Goal: Information Seeking & Learning: Learn about a topic

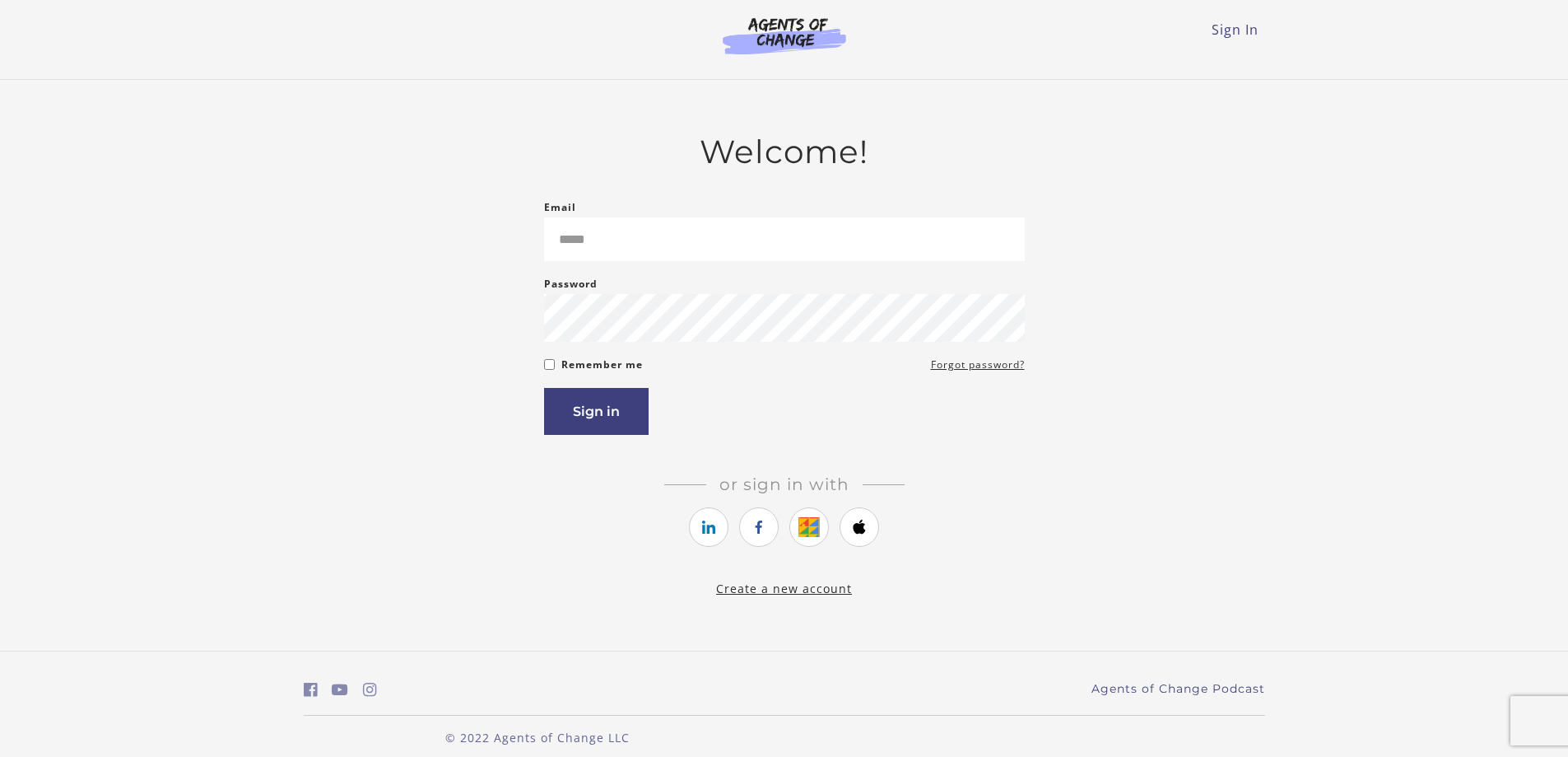
click at [679, 256] on input "Email" at bounding box center [785, 239] width 481 height 44
drag, startPoint x: 665, startPoint y: 236, endPoint x: 506, endPoint y: 235, distance: 159.0
click at [509, 239] on div "**********" at bounding box center [785, 366] width 962 height 466
type input "**********"
click at [571, 420] on button "Sign in" at bounding box center [596, 412] width 105 height 47
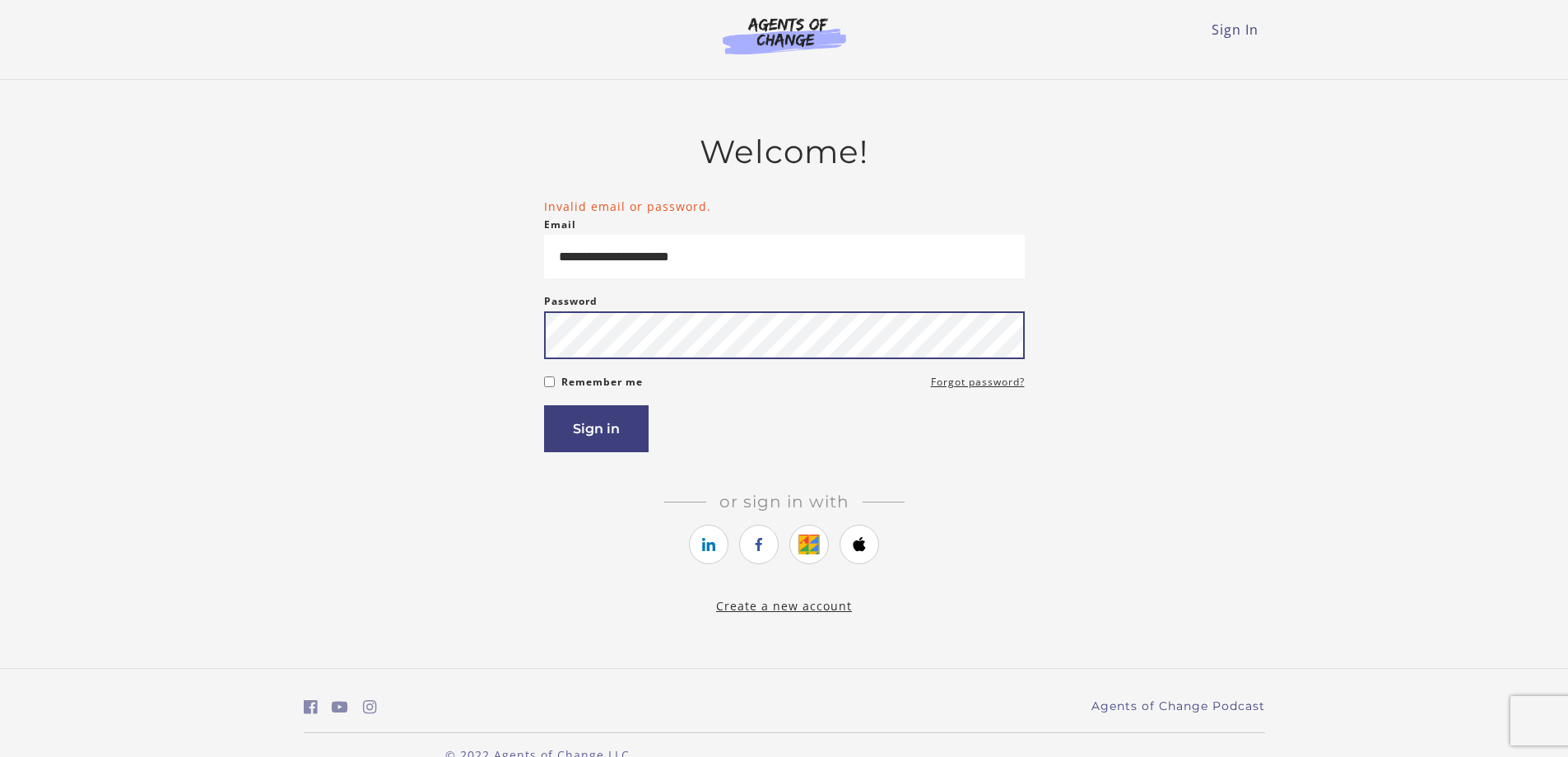
click at [544, 405] on button "Sign in" at bounding box center [596, 428] width 105 height 47
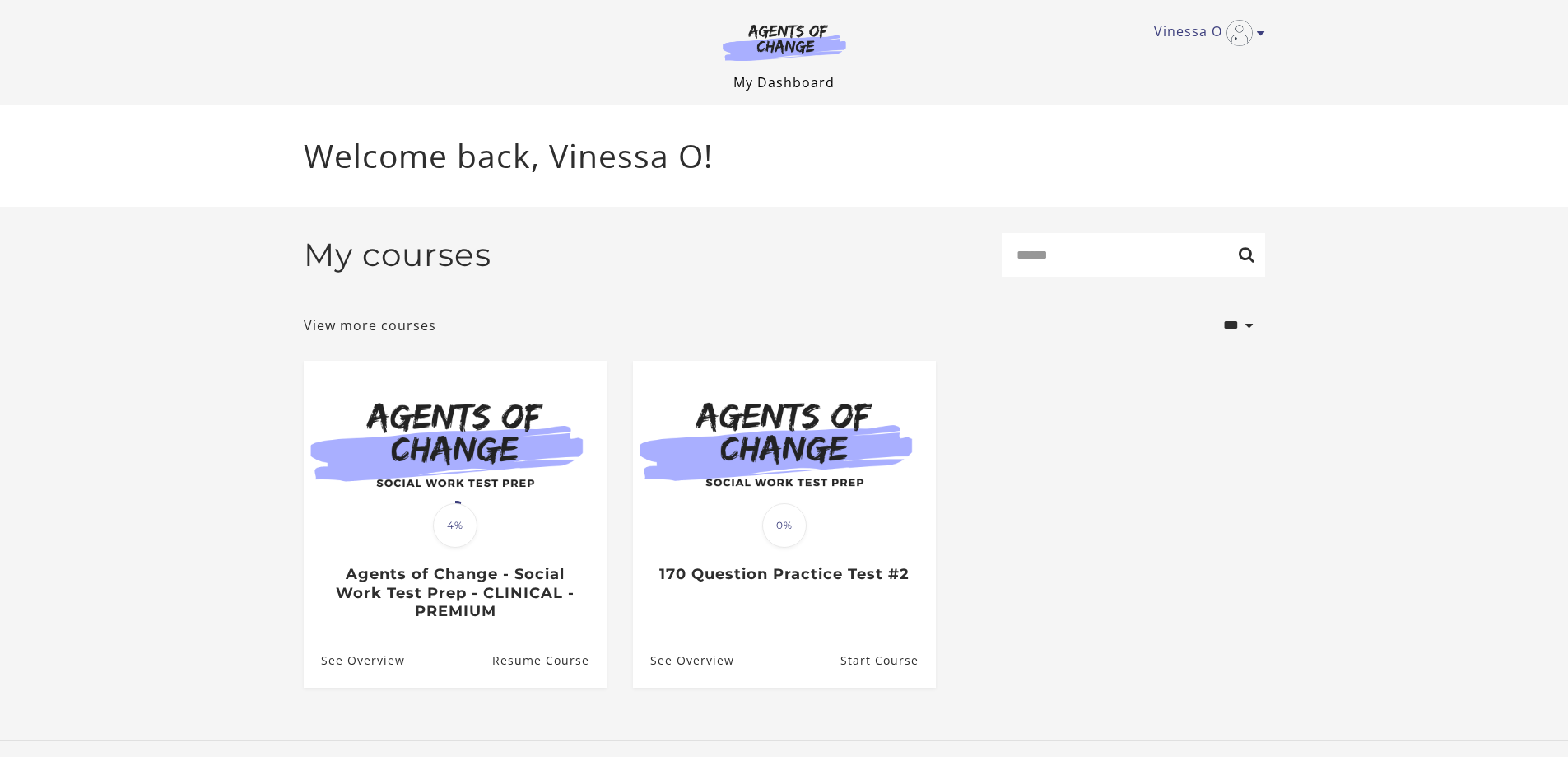
click at [768, 83] on link "My Dashboard" at bounding box center [784, 82] width 102 height 19
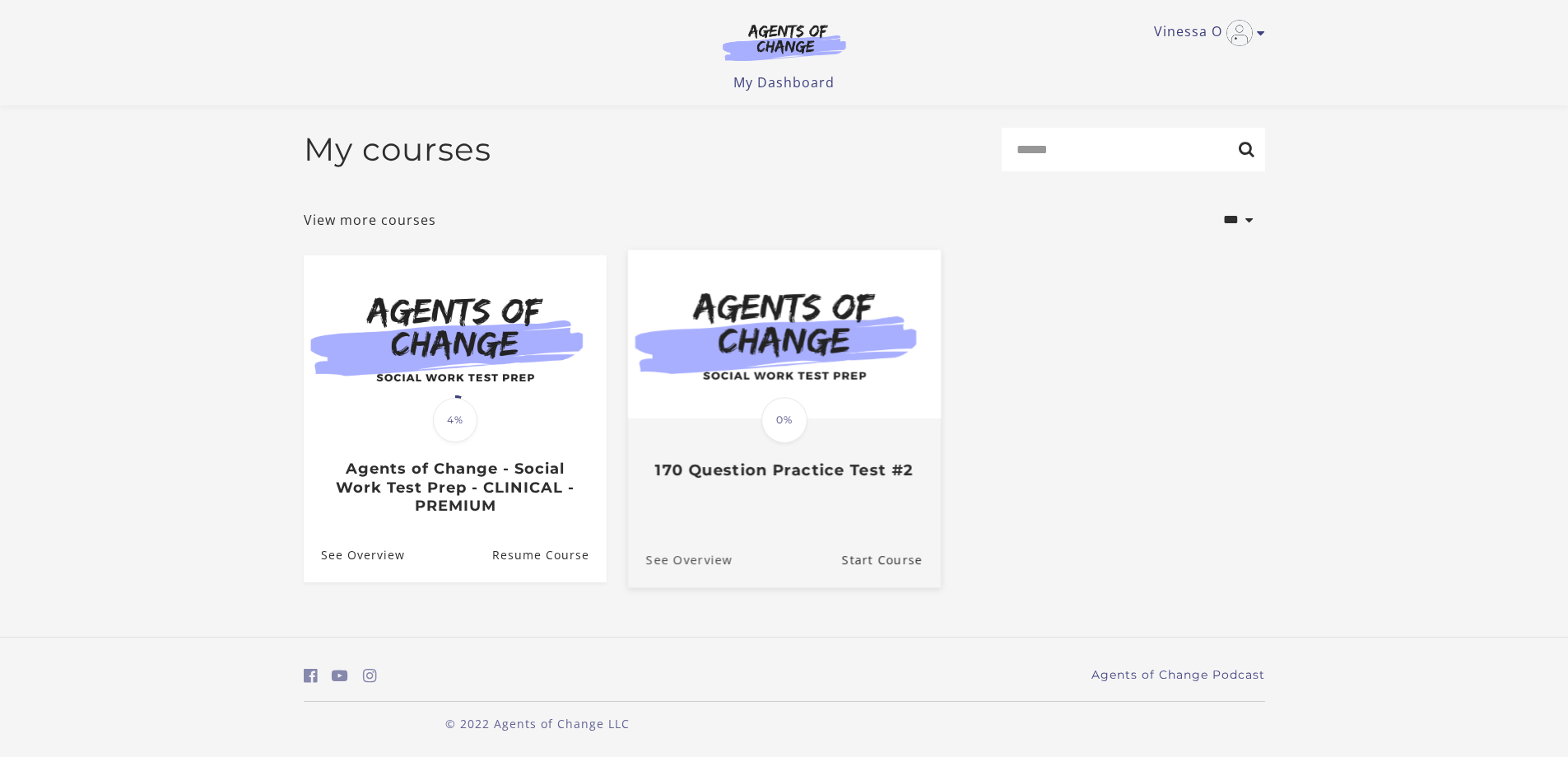
scroll to position [2, 0]
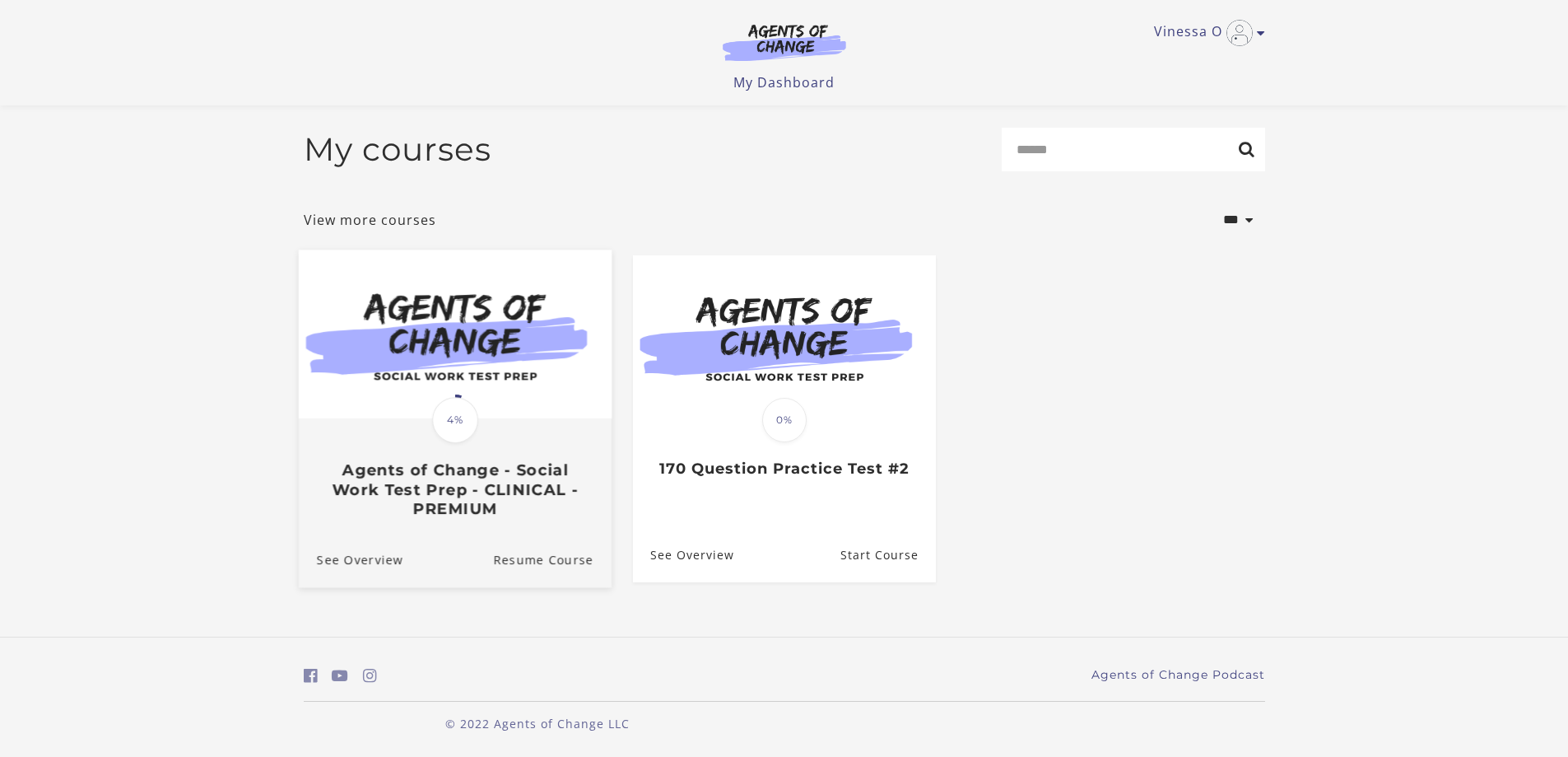
click at [519, 412] on img at bounding box center [455, 334] width 313 height 169
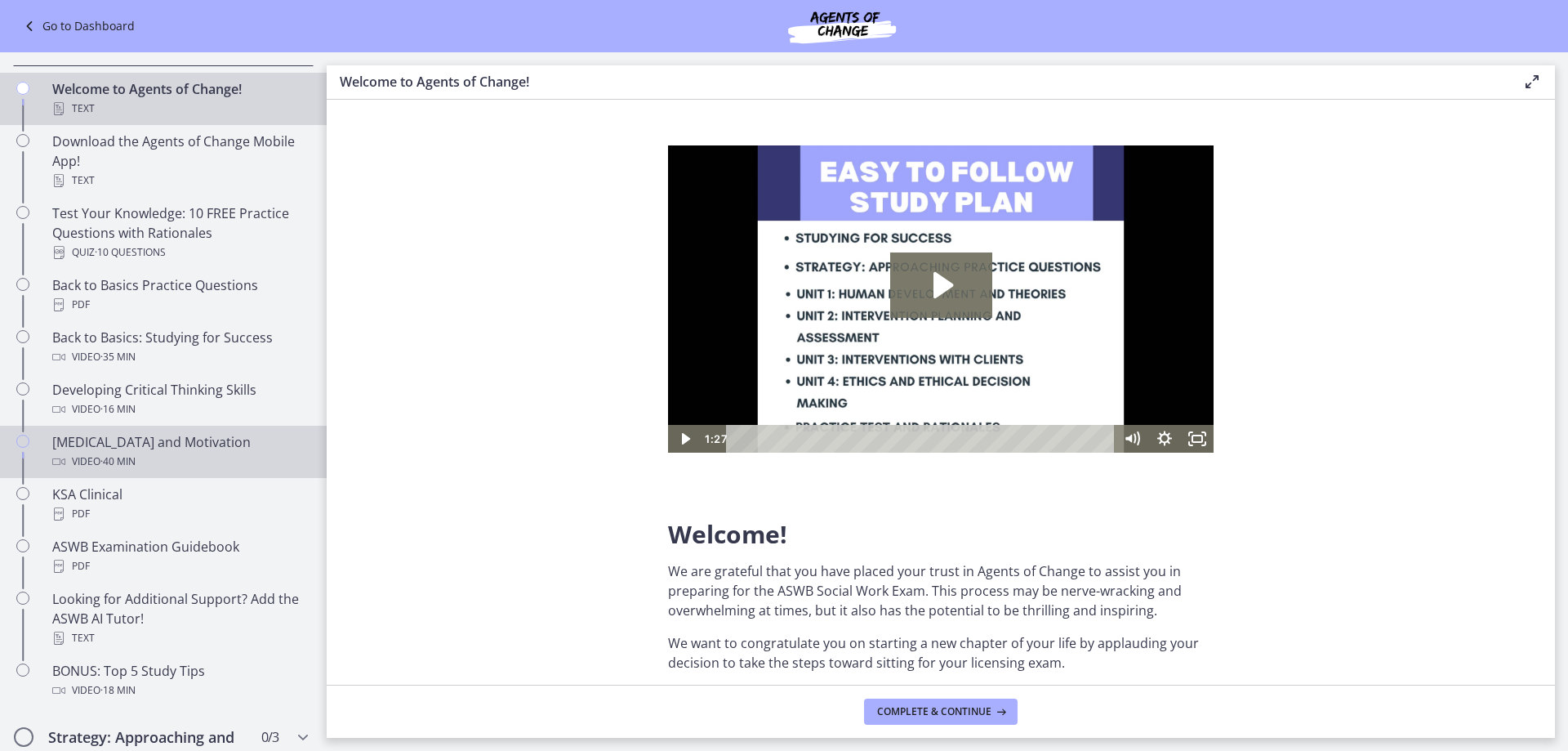
scroll to position [490, 0]
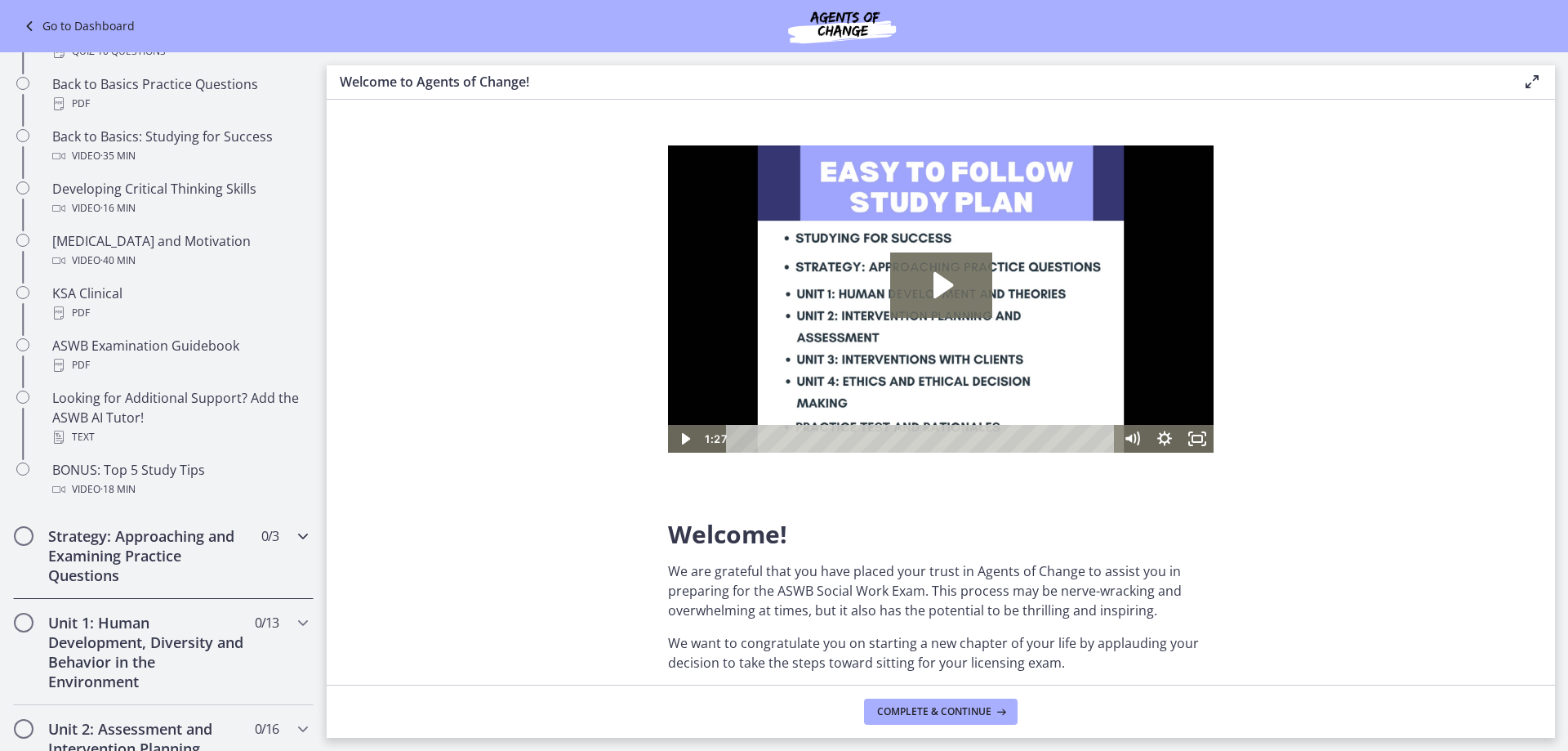
click at [293, 538] on icon "Chapters" at bounding box center [303, 536] width 19 height 19
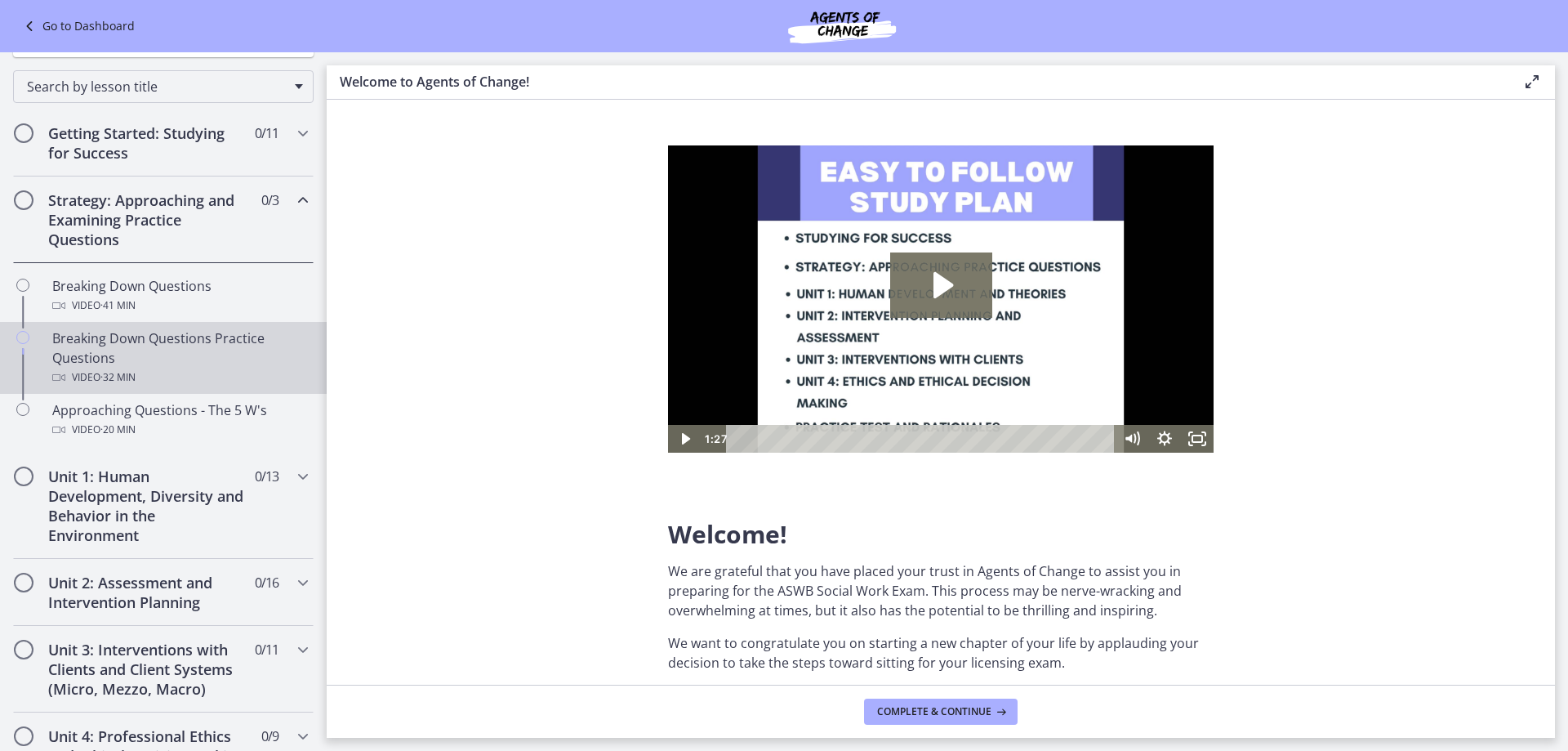
scroll to position [177, 0]
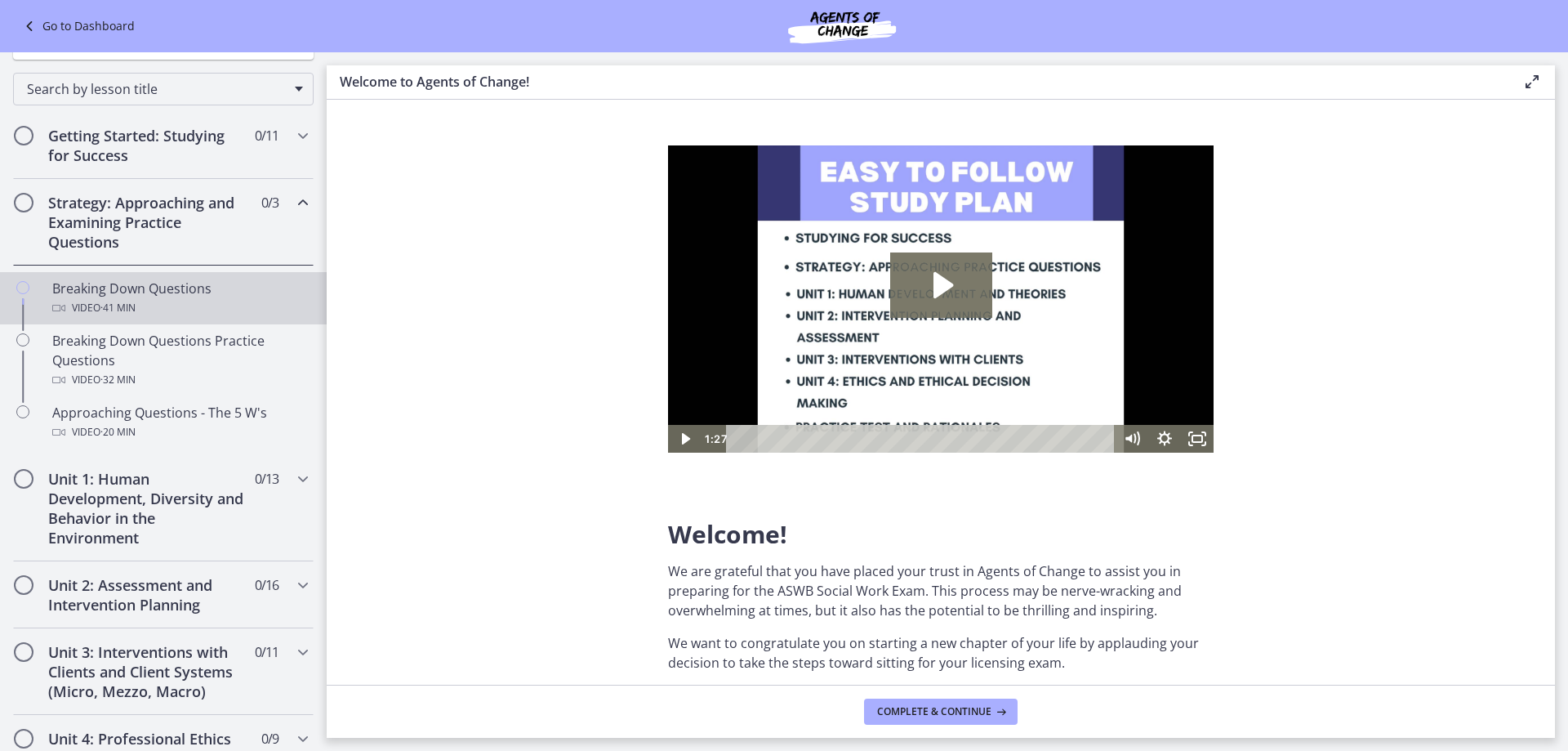
click at [192, 291] on div "Breaking Down Questions Video · 41 min" at bounding box center [179, 298] width 255 height 39
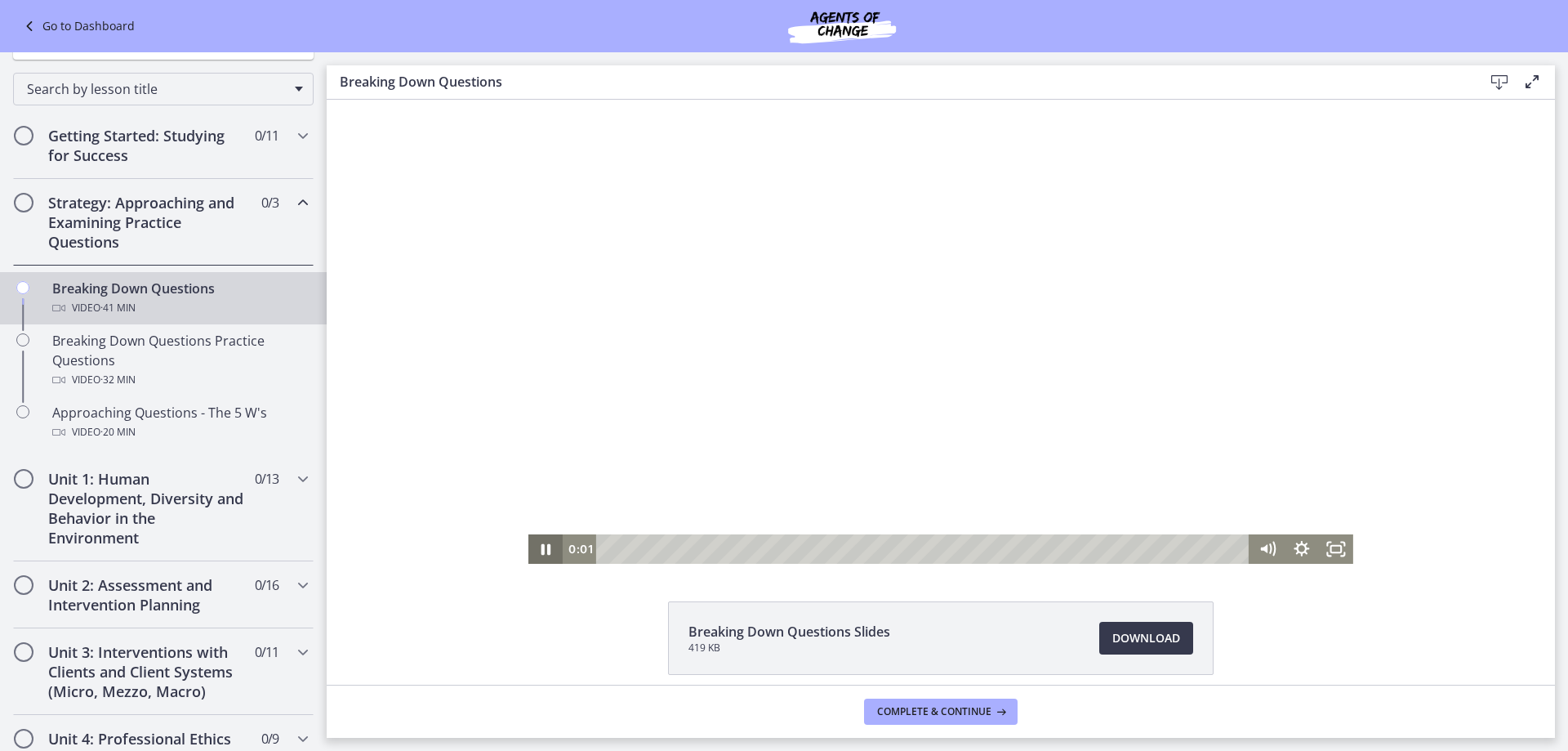
click at [540, 549] on icon "Pause" at bounding box center [545, 549] width 34 height 29
click at [639, 663] on div "Breaking Down Questions Slides 419 KB Download Opens in a new window" at bounding box center [941, 677] width 1229 height 152
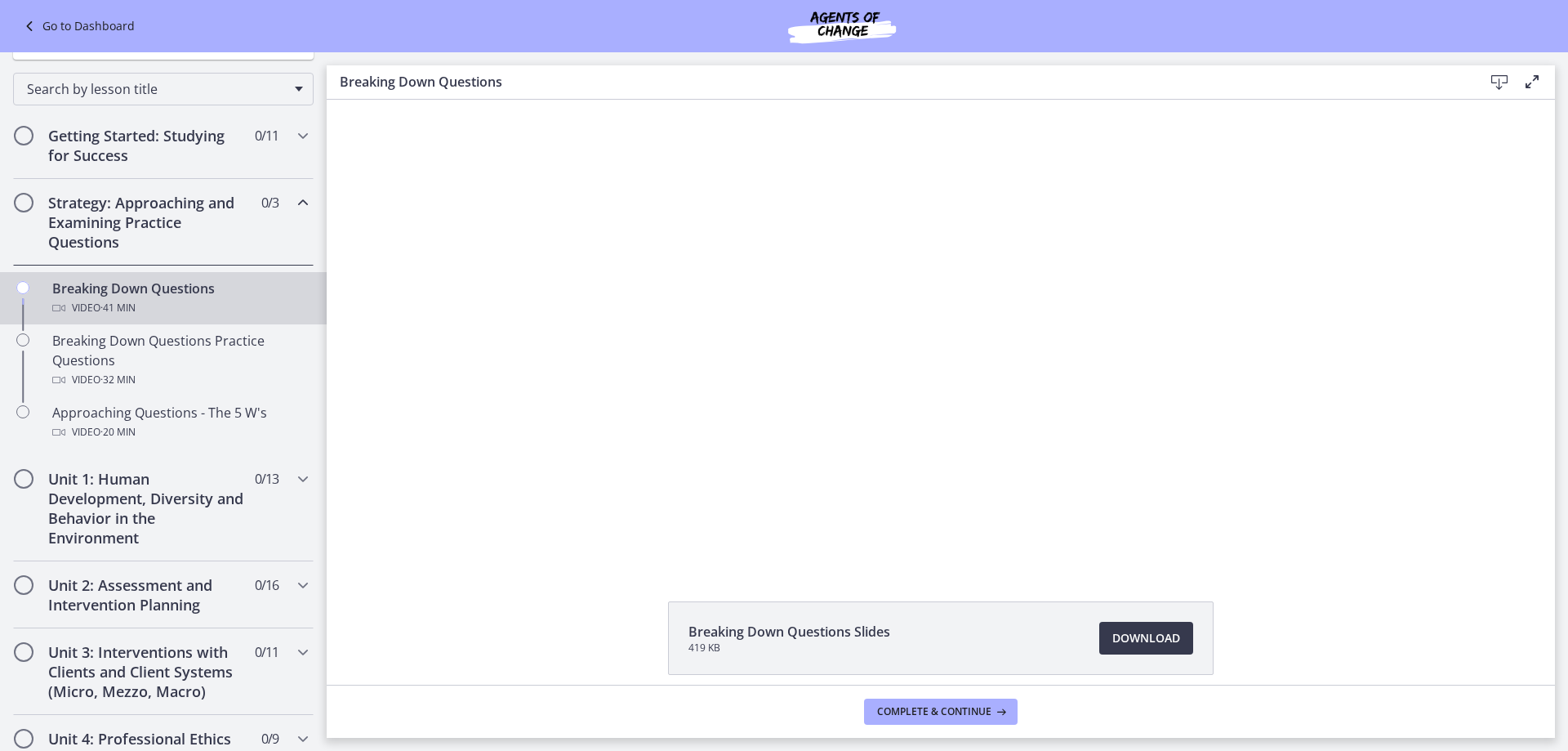
click at [582, 685] on footer "Complete & continue" at bounding box center [941, 711] width 1229 height 53
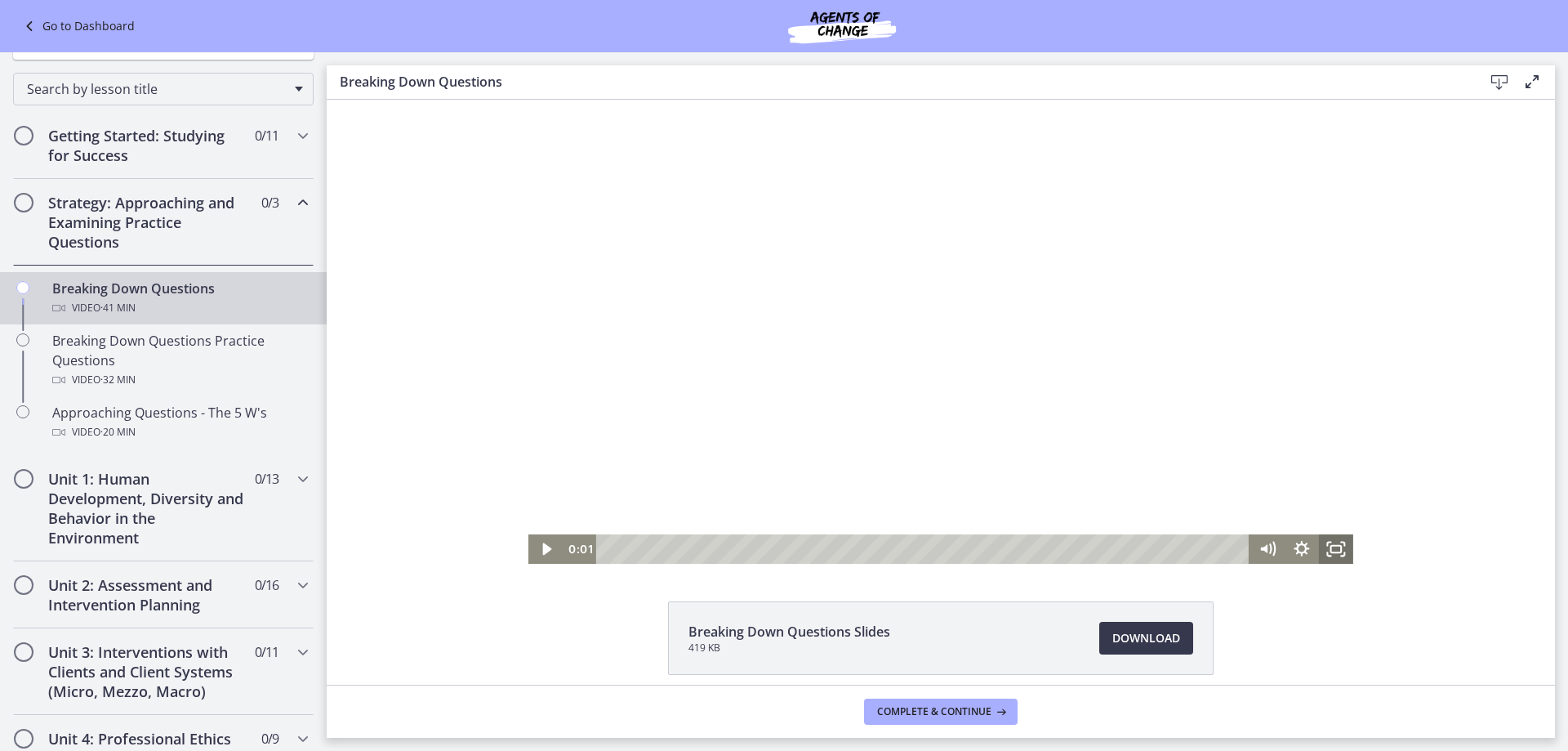
click at [1332, 544] on icon "Fullscreen" at bounding box center [1335, 549] width 34 height 29
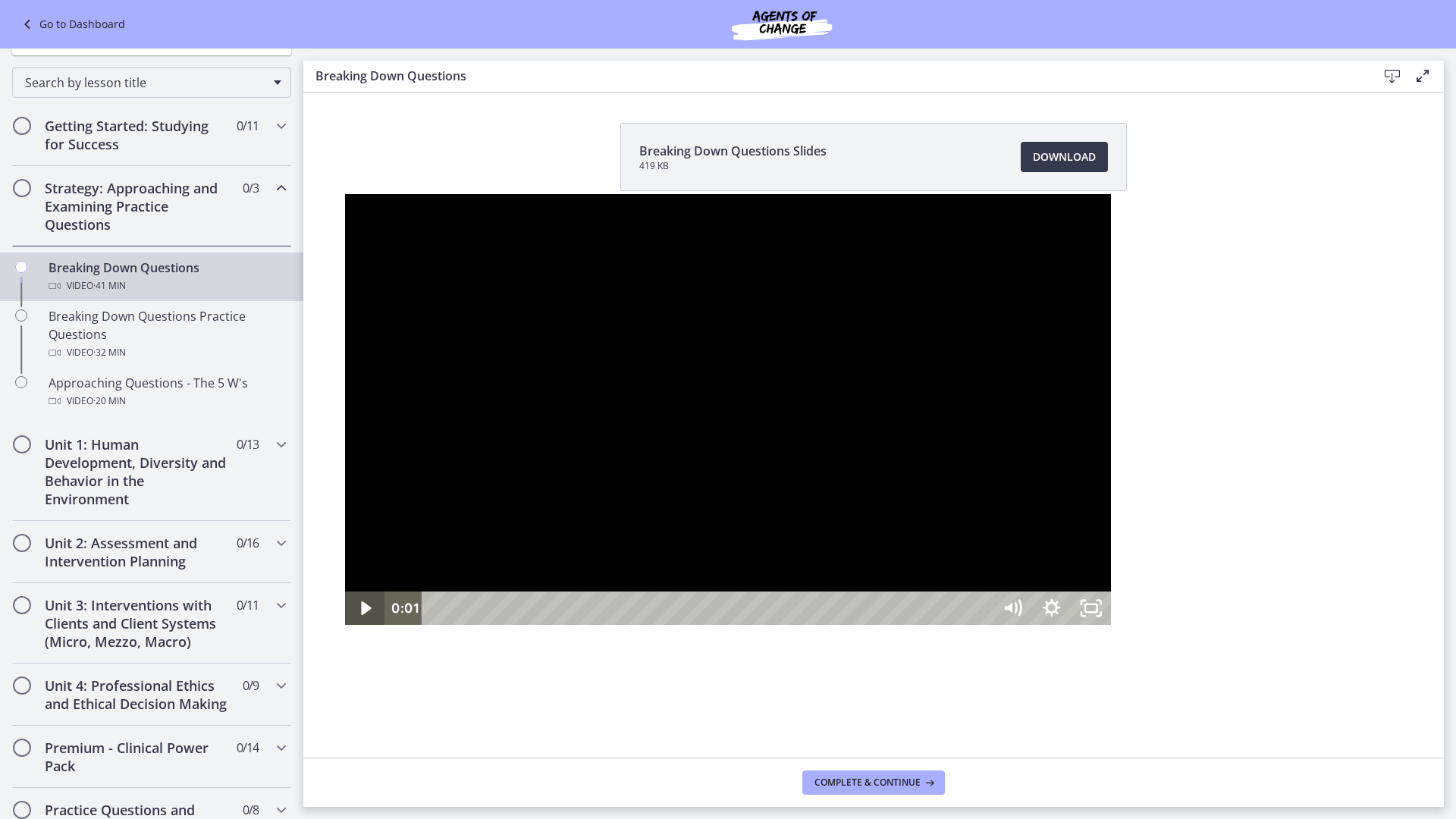
click at [347, 625] on icon "Play Video" at bounding box center [366, 608] width 40 height 33
click at [345, 625] on icon "Pause" at bounding box center [365, 608] width 40 height 33
click at [756, 439] on div at bounding box center [728, 410] width 766 height 430
click at [1098, 612] on rect "Unfullscreen" at bounding box center [1090, 608] width 12 height 7
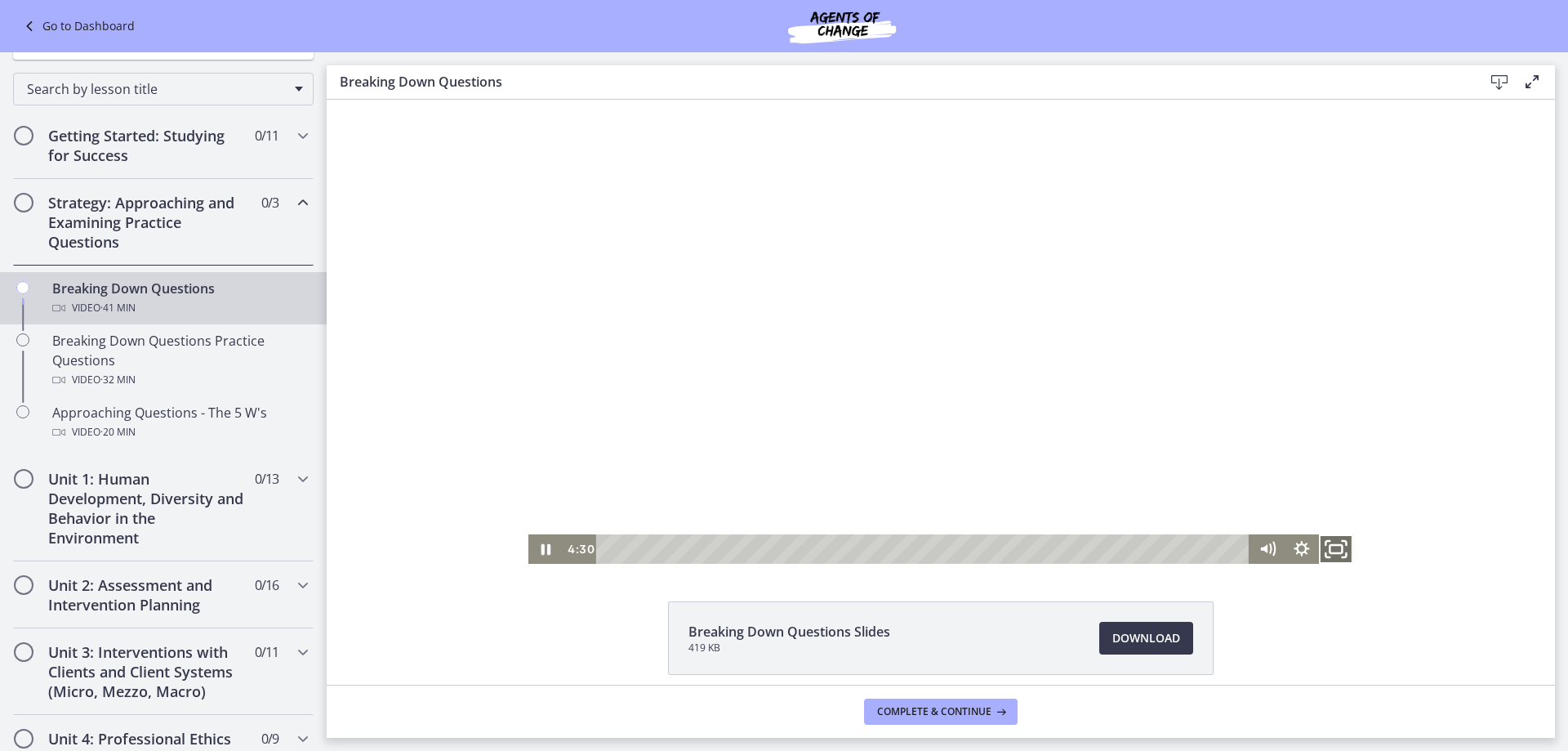
click at [1322, 550] on icon "Fullscreen" at bounding box center [1336, 548] width 41 height 35
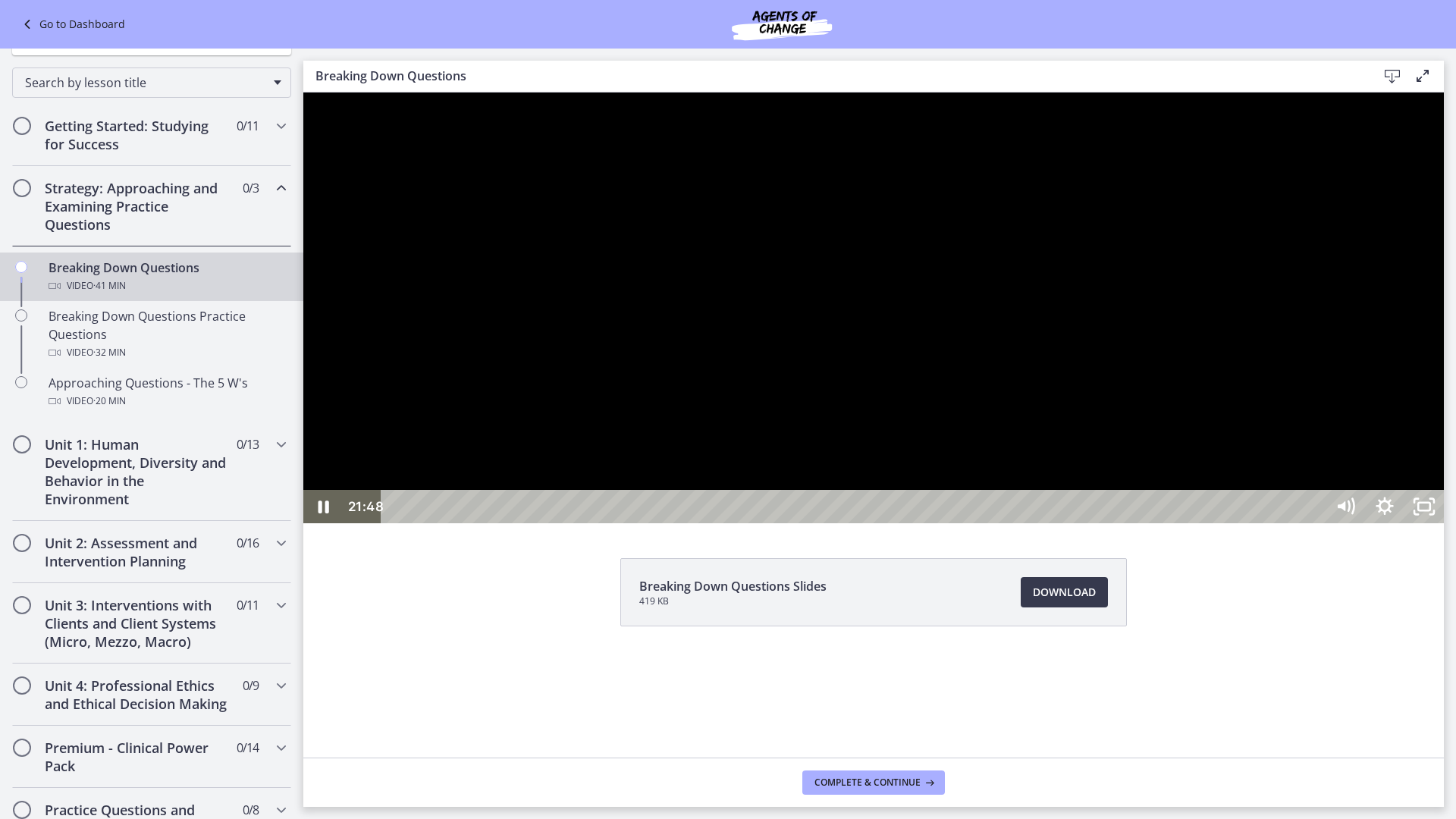
click at [934, 380] on div at bounding box center [873, 308] width 1141 height 430
click at [655, 523] on div at bounding box center [873, 308] width 1141 height 430
drag, startPoint x: 530, startPoint y: 576, endPoint x: 608, endPoint y: 567, distance: 78.5
click at [532, 523] on div at bounding box center [873, 308] width 1141 height 430
click at [303, 93] on button "Play Video: cbe18pht4o1cl02sia30.mp4" at bounding box center [303, 93] width 1 height 1
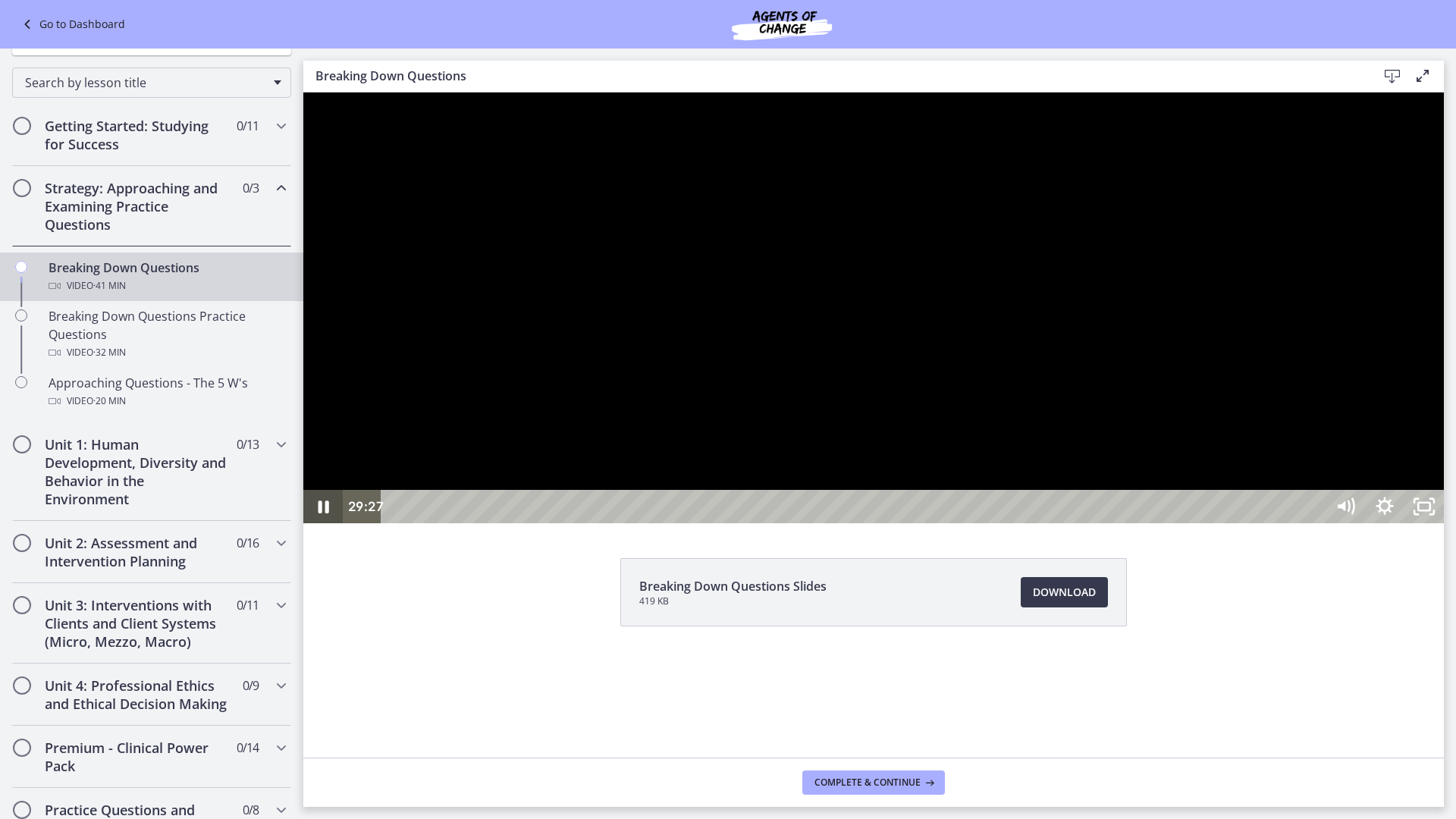
click at [321, 513] on icon "Pause" at bounding box center [324, 507] width 11 height 13
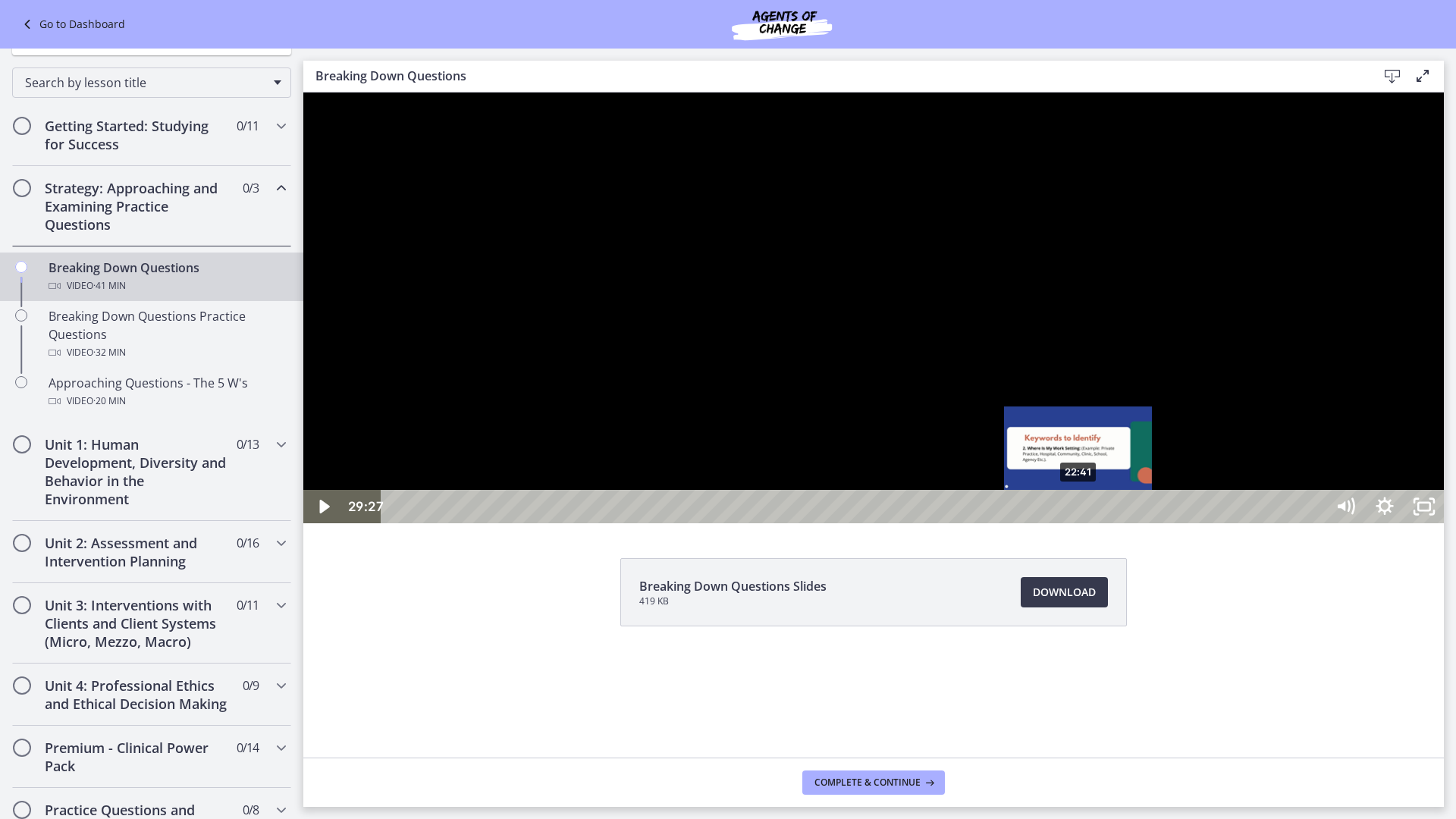
click at [1079, 523] on div "22:41" at bounding box center [856, 506] width 920 height 33
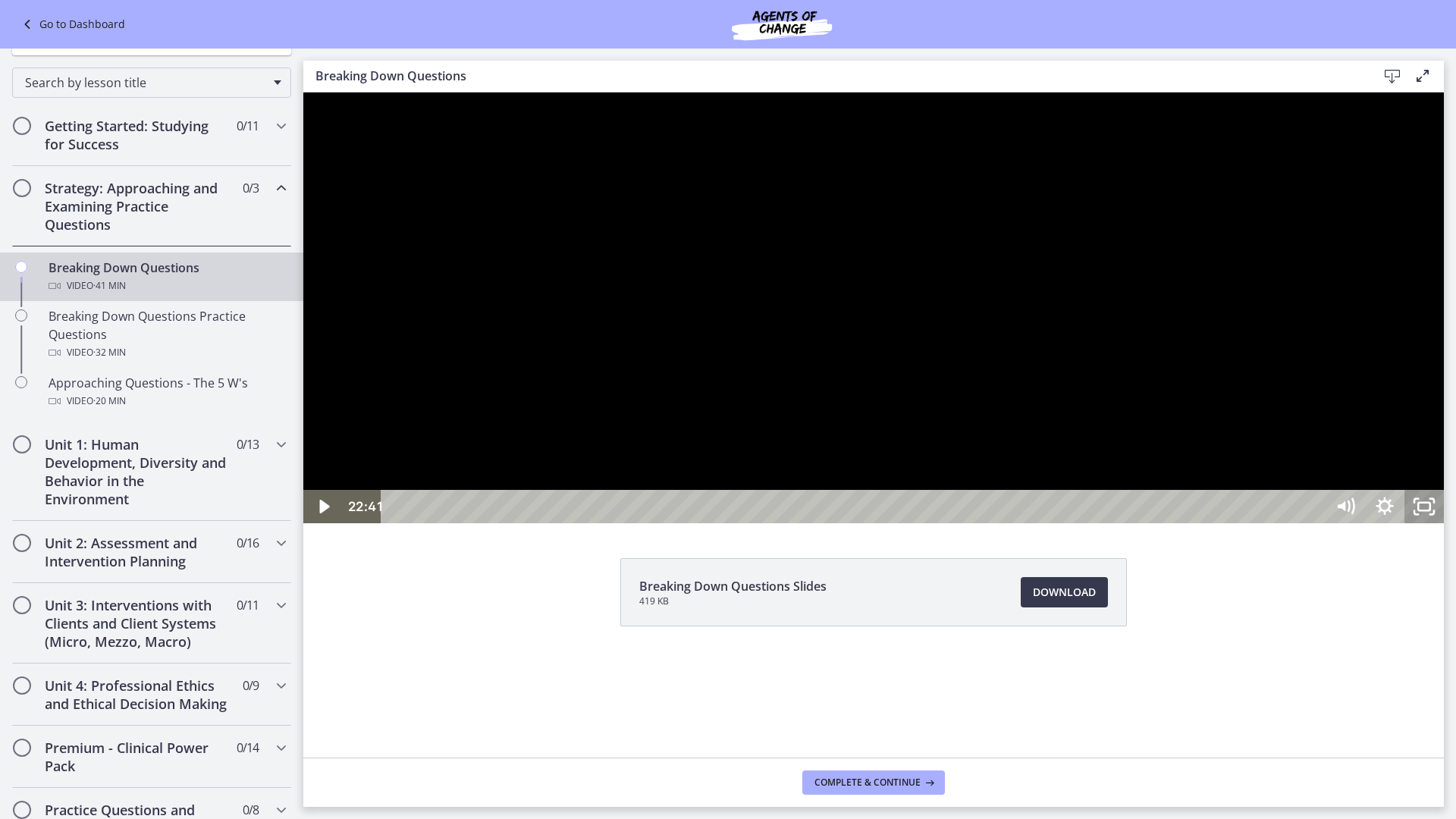
click at [1443, 523] on icon "Unfullscreen" at bounding box center [1424, 506] width 40 height 33
